Goal: Task Accomplishment & Management: Manage account settings

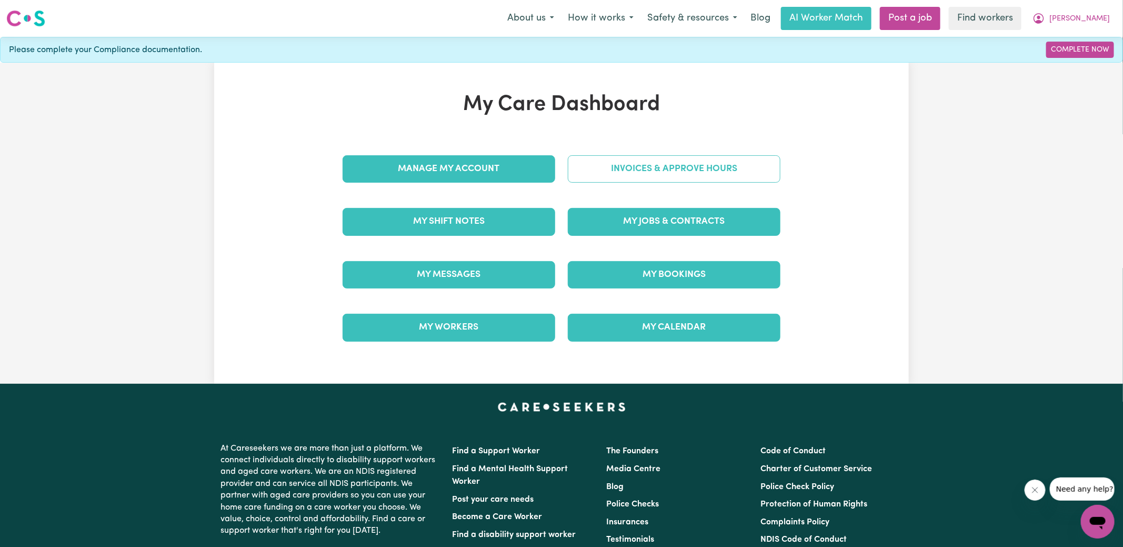
click at [604, 177] on link "Invoices & Approve Hours" at bounding box center [674, 168] width 213 height 27
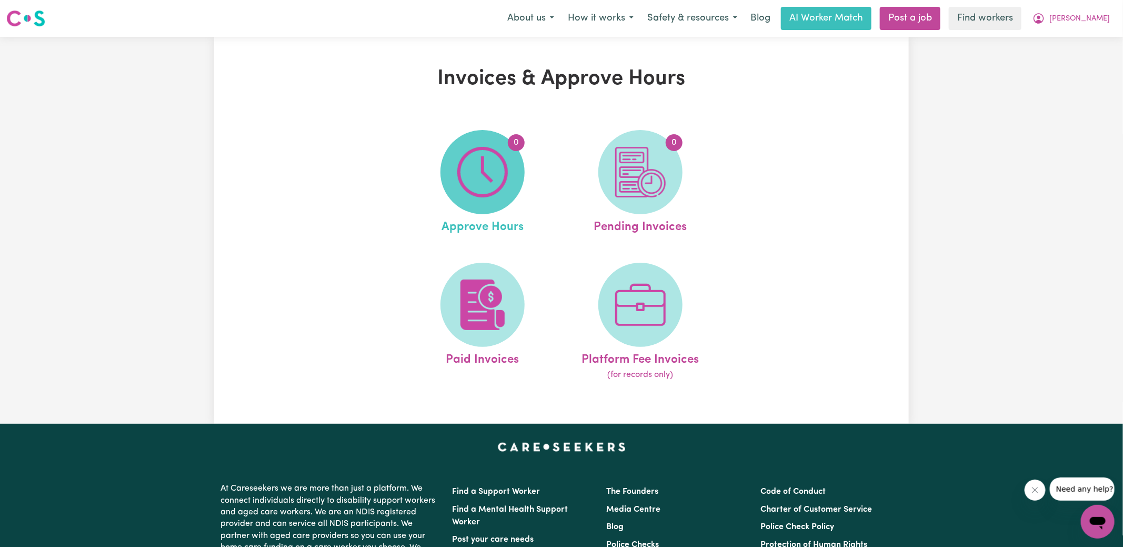
click at [480, 177] on img at bounding box center [482, 172] width 51 height 51
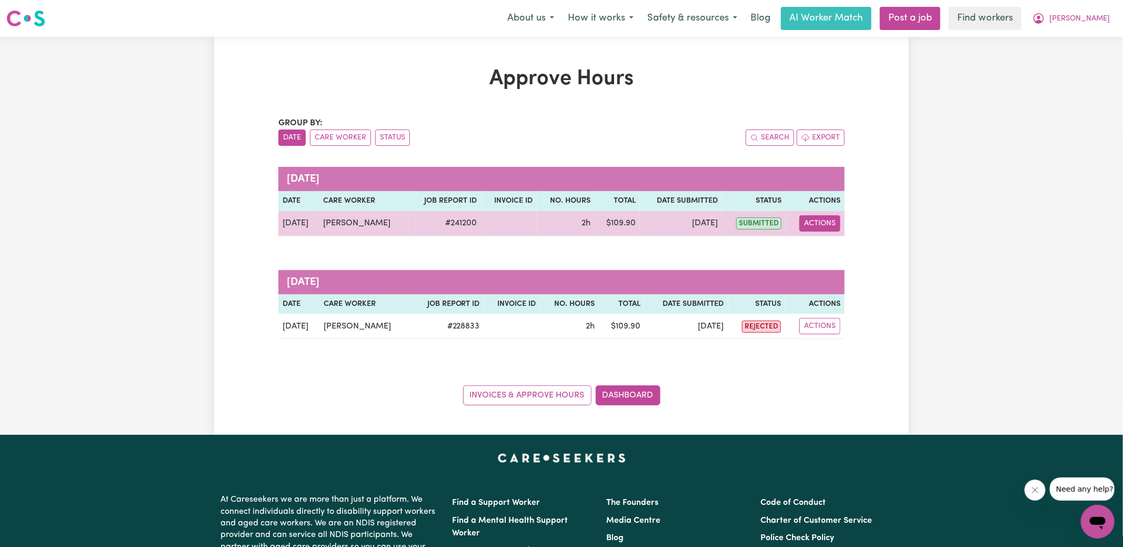
click at [835, 226] on button "Actions" at bounding box center [820, 223] width 41 height 16
click at [841, 244] on link "View Job Report" at bounding box center [847, 247] width 90 height 21
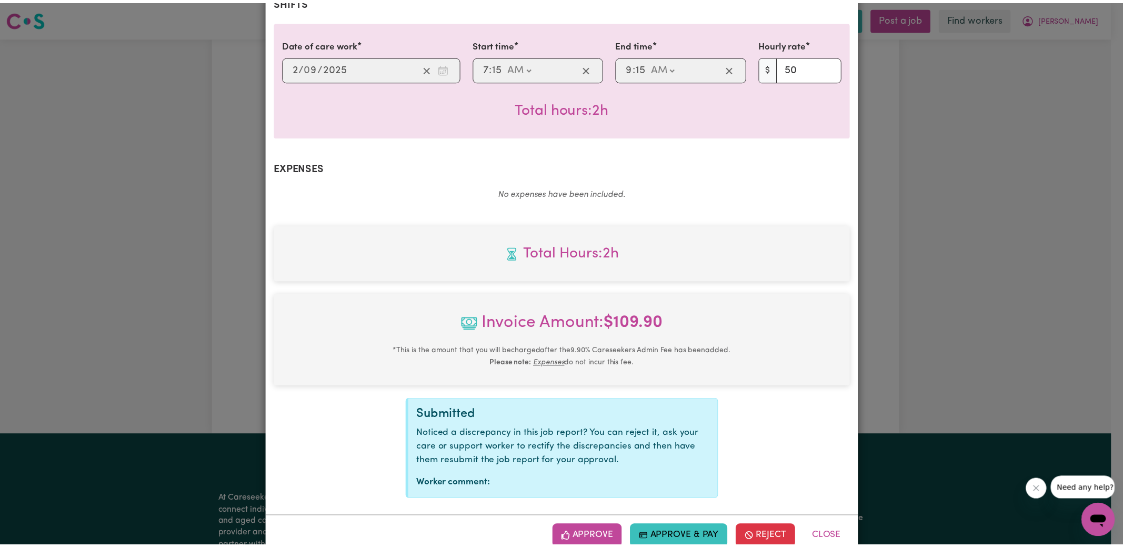
scroll to position [263, 0]
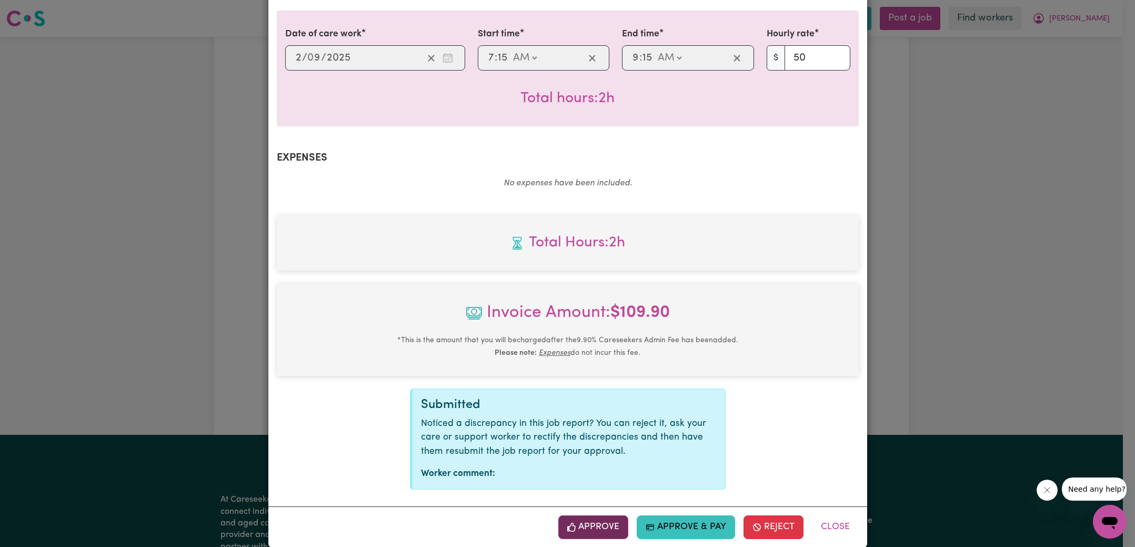
click at [600, 515] on button "Approve" at bounding box center [593, 526] width 71 height 23
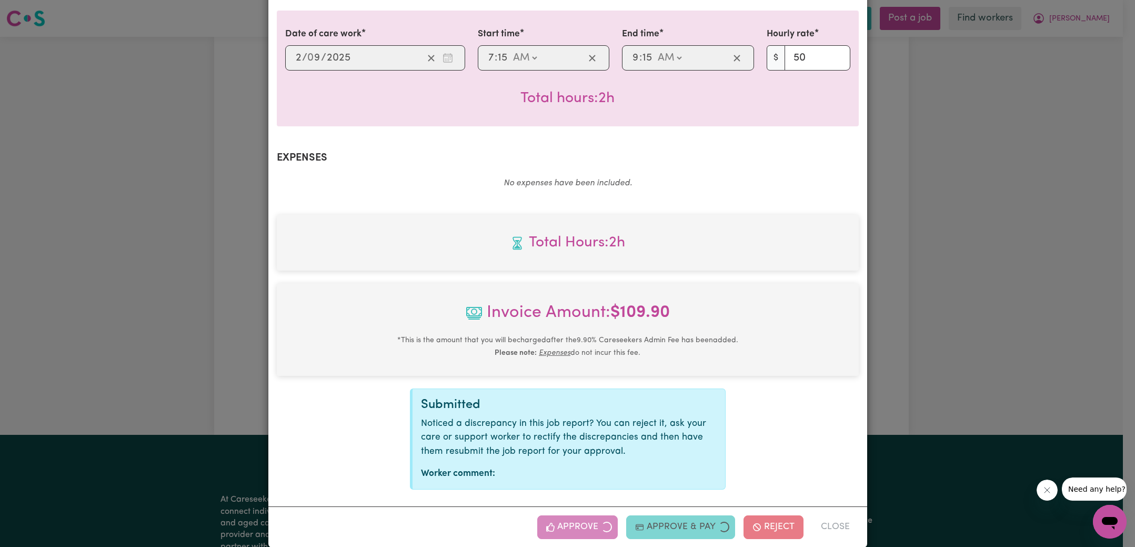
click at [903, 247] on div "Job Report # 241200 - [PERSON_NAME] Summary Job report # 241200 Client name: [P…" at bounding box center [567, 273] width 1135 height 547
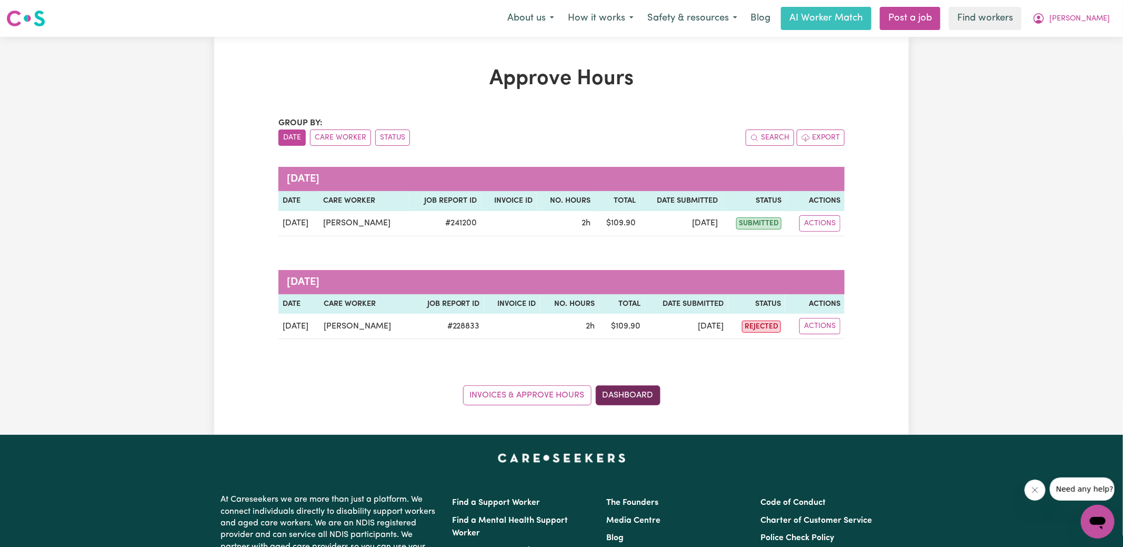
click at [631, 498] on link "The Founders" at bounding box center [632, 502] width 52 height 8
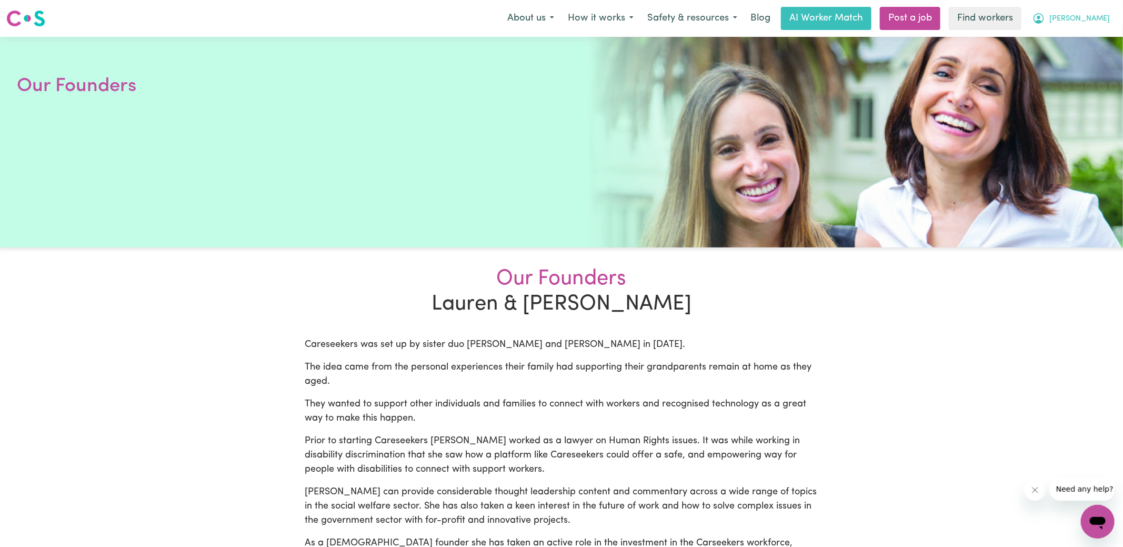
click at [1081, 21] on button "[PERSON_NAME]" at bounding box center [1071, 18] width 91 height 22
click at [1076, 41] on link "My Dashboard" at bounding box center [1074, 41] width 83 height 20
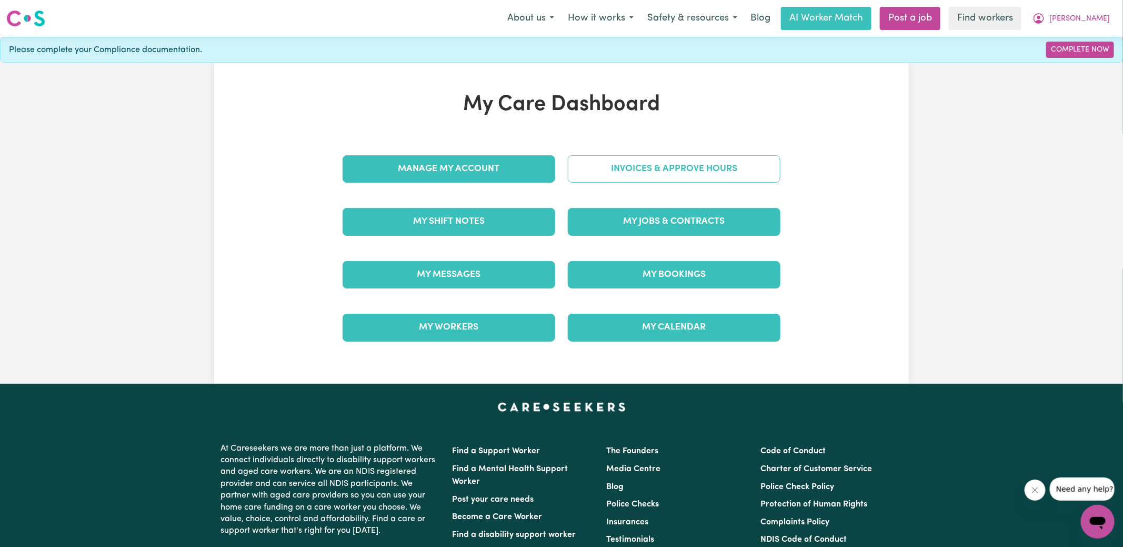
click at [641, 165] on link "Invoices & Approve Hours" at bounding box center [674, 168] width 213 height 27
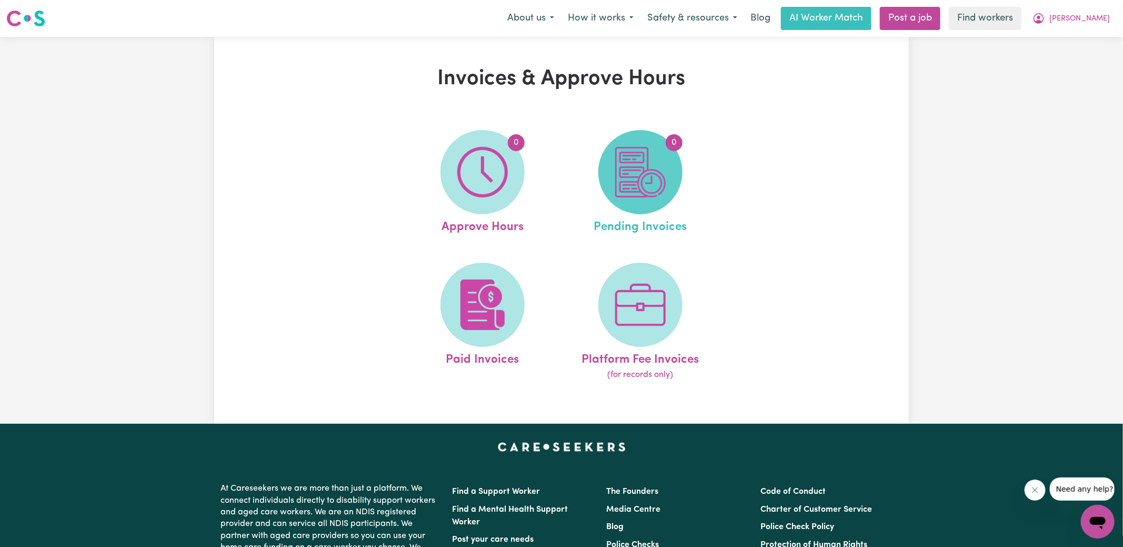
click at [638, 183] on img at bounding box center [640, 172] width 51 height 51
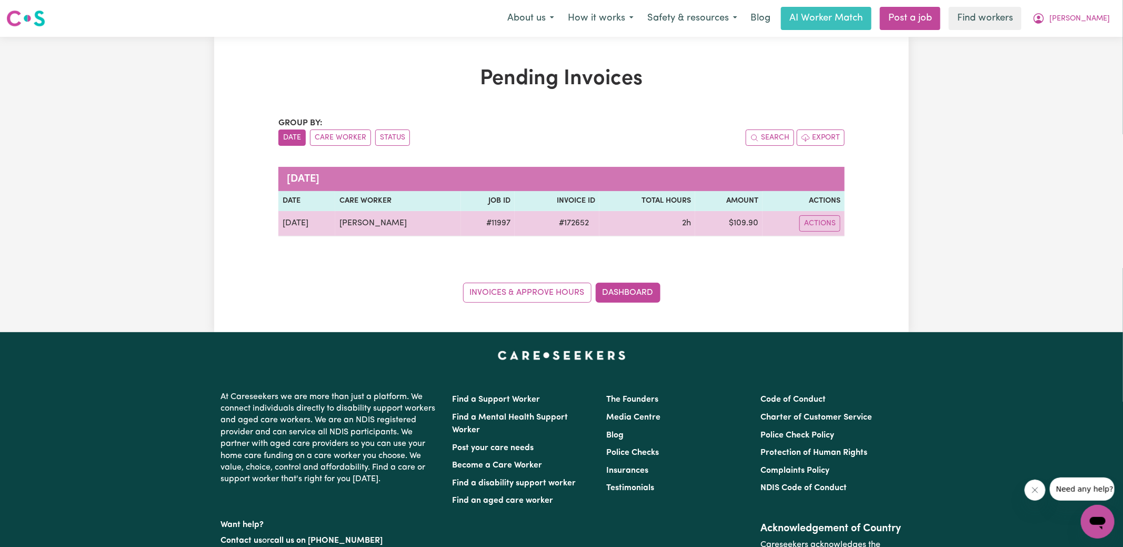
click at [562, 225] on span "# 172652" at bounding box center [574, 223] width 43 height 13
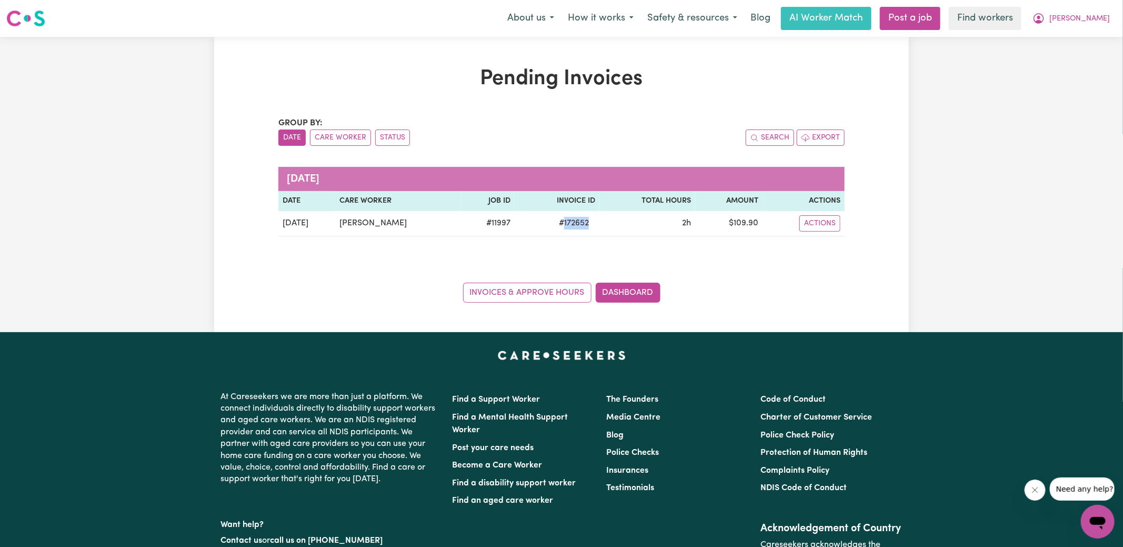
copy span "172652"
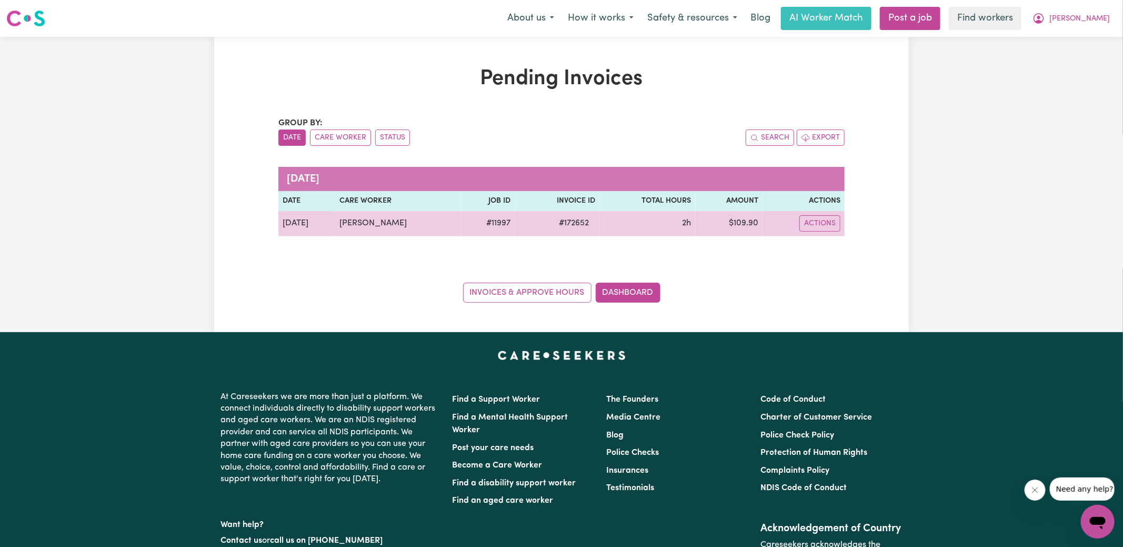
click at [745, 223] on td "$ 109.90" at bounding box center [728, 223] width 67 height 25
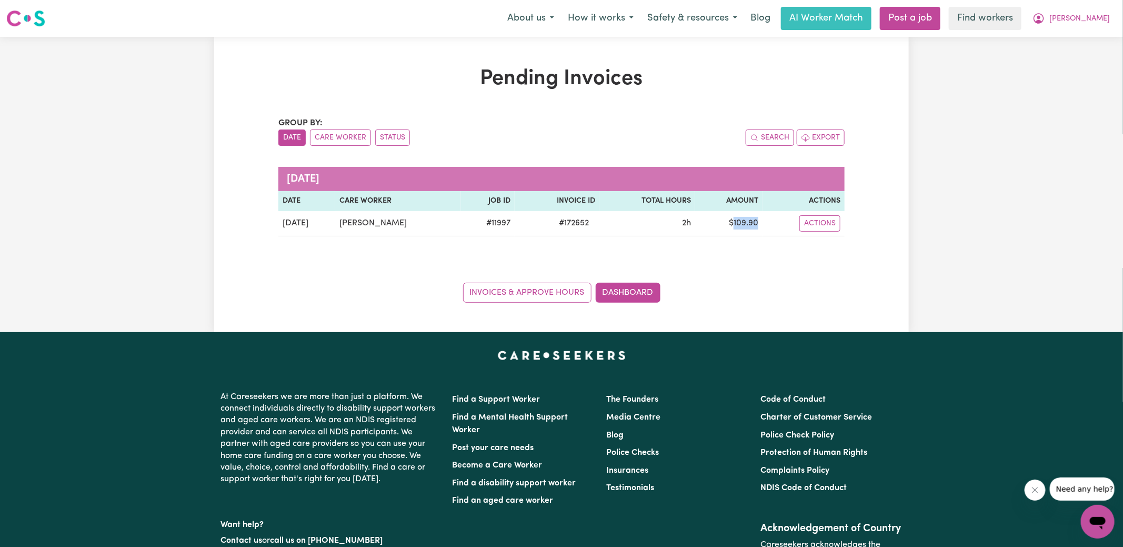
copy td "109.90"
click at [1044, 21] on icon "My Account" at bounding box center [1039, 18] width 11 height 11
click at [1067, 58] on link "Logout" at bounding box center [1074, 61] width 83 height 20
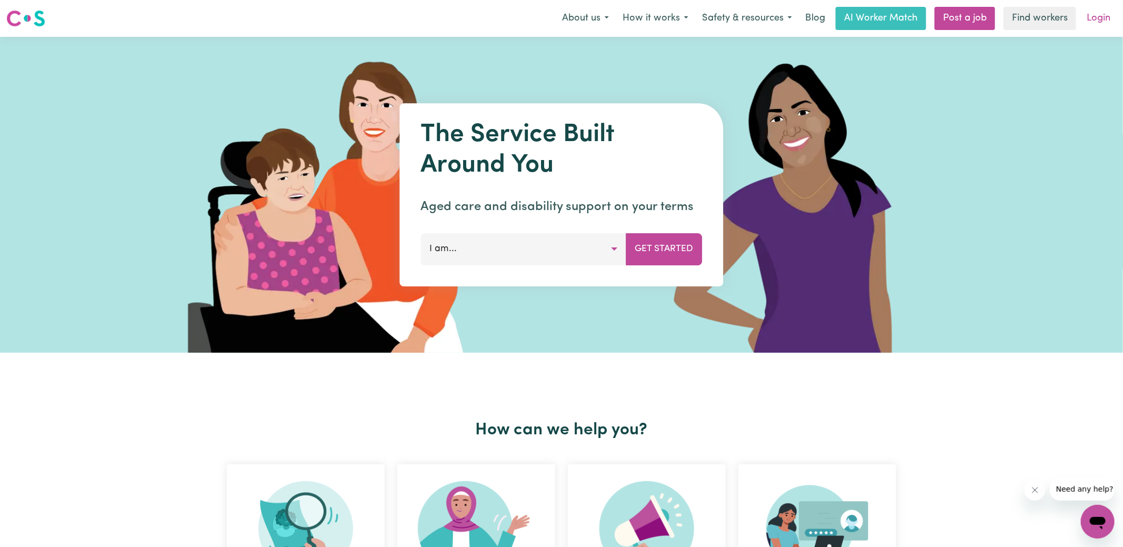
click at [1100, 16] on link "Login" at bounding box center [1099, 18] width 36 height 23
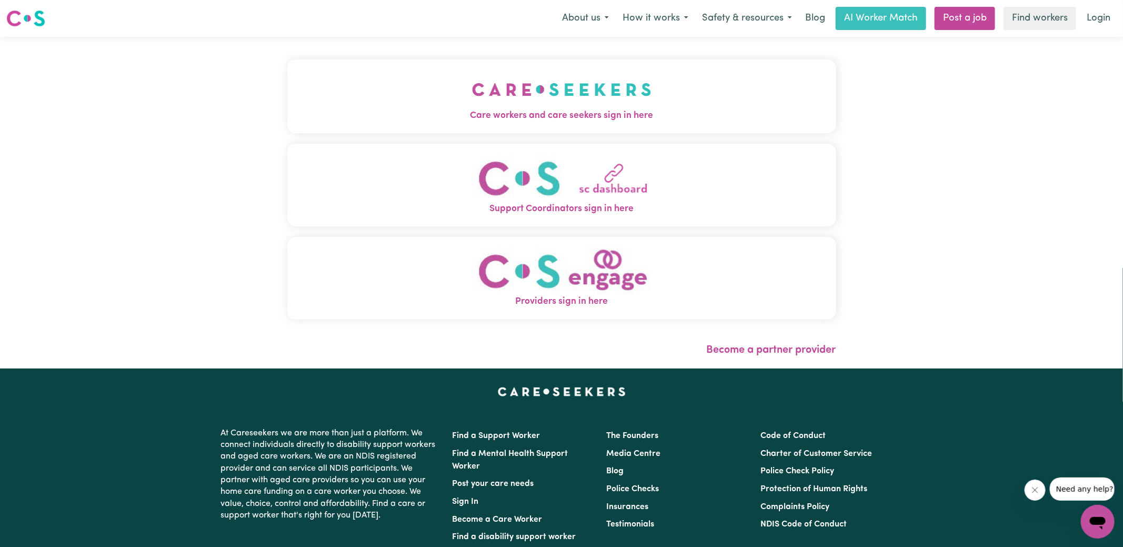
click at [452, 95] on button "Care workers and care seekers sign in here" at bounding box center [561, 96] width 549 height 74
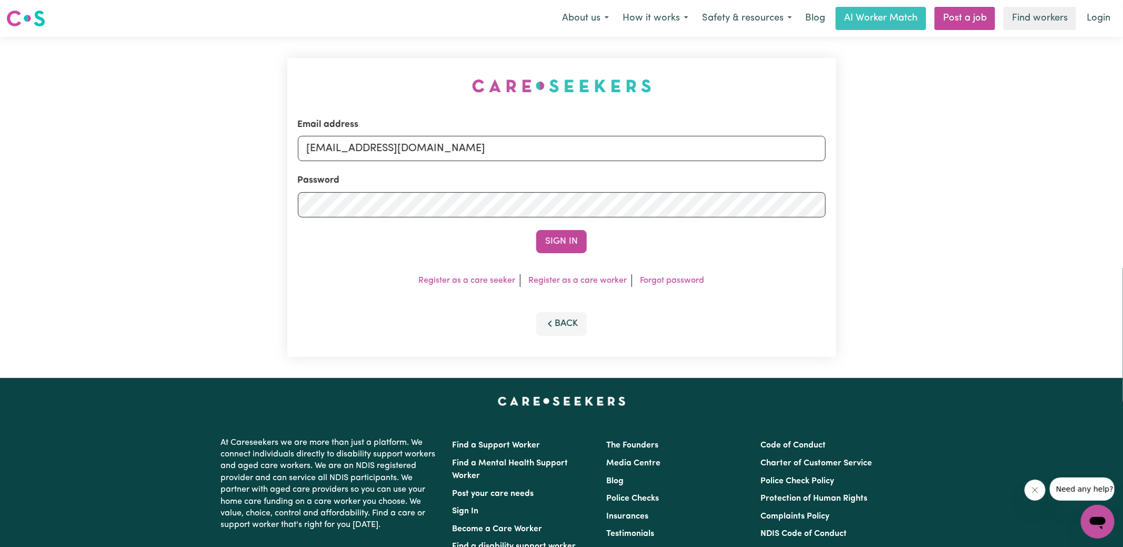
click at [265, 72] on div "Email address [EMAIL_ADDRESS][DOMAIN_NAME] Password Sign In Register as a care …" at bounding box center [561, 207] width 1123 height 341
drag, startPoint x: 361, startPoint y: 149, endPoint x: 1136, endPoint y: 152, distance: 775.3
click at [1123, 152] on html "Menu About us How it works Safety & resources Blog AI Worker Match Post a job F…" at bounding box center [561, 398] width 1123 height 797
type input "[EMAIL_ADDRESS][DOMAIN_NAME]"
click at [536, 230] on button "Sign In" at bounding box center [561, 241] width 51 height 23
